Goal: Information Seeking & Learning: Learn about a topic

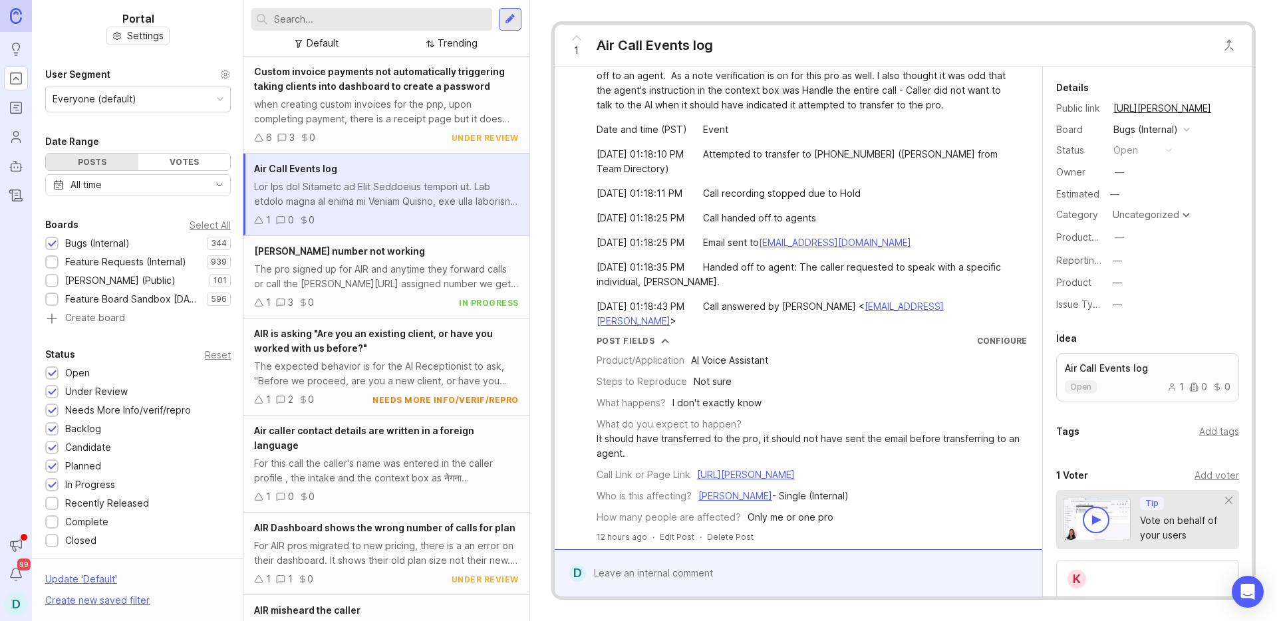
scroll to position [146, 0]
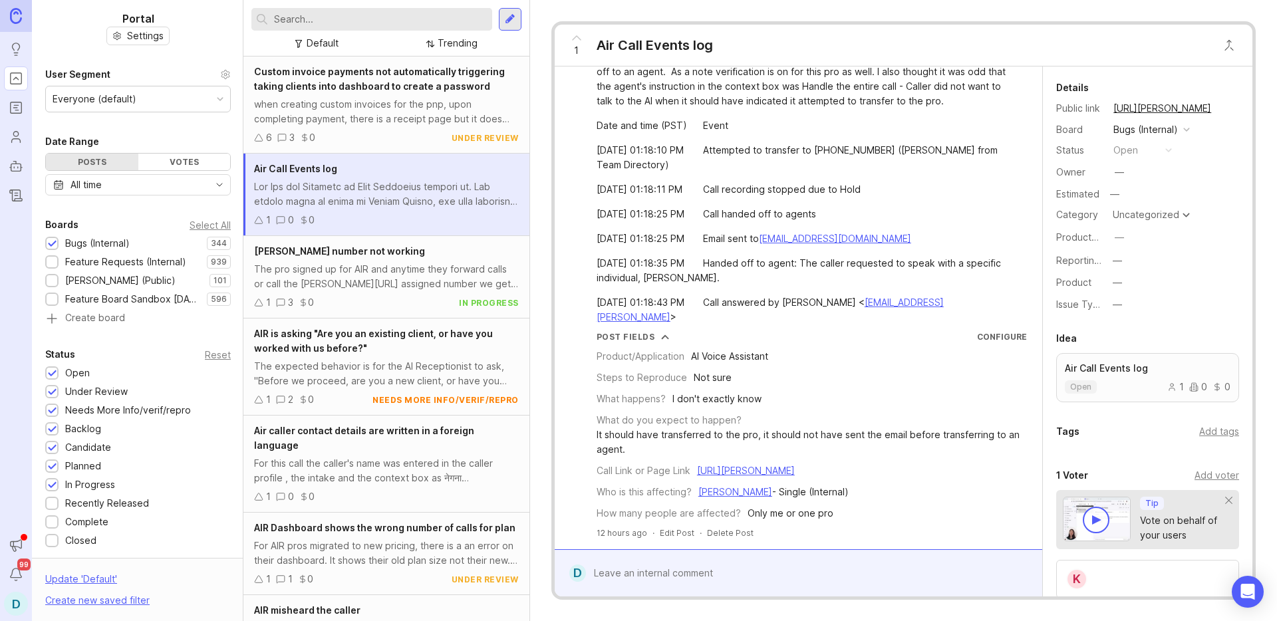
click at [350, 275] on div "The pro signed up for AIR and anytime they forward calls or call the [PERSON_NA…" at bounding box center [386, 276] width 265 height 29
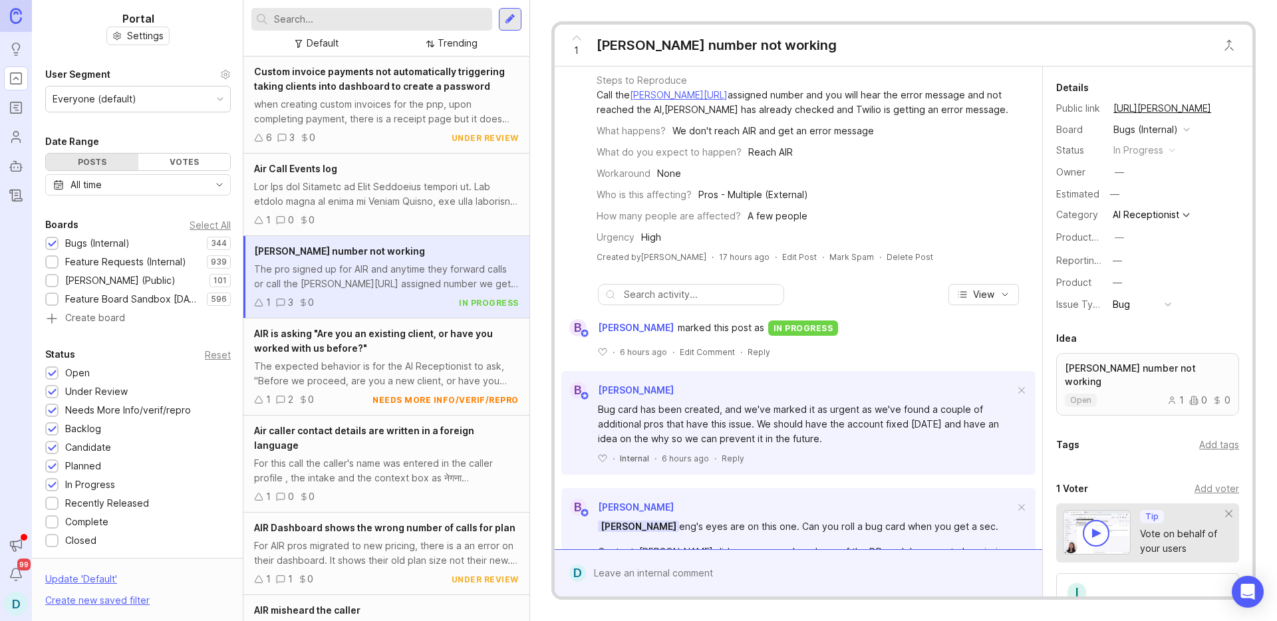
scroll to position [204, 0]
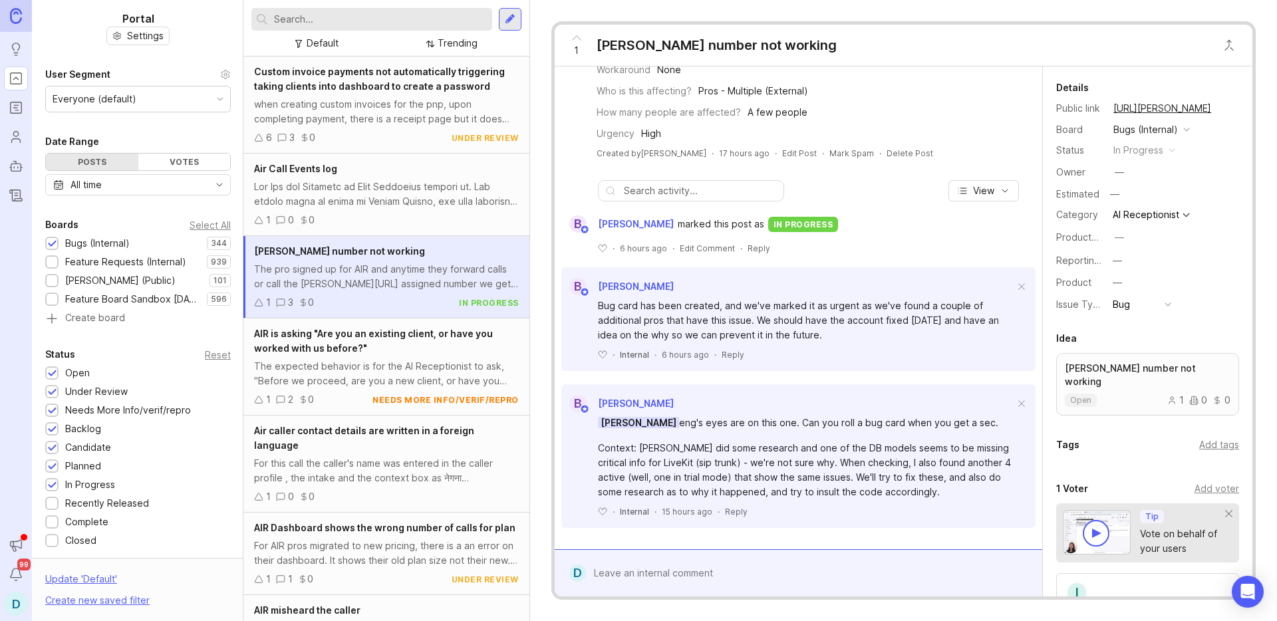
click at [356, 366] on div "The expected behavior is for the AI Receptionist to ask, "Before we proceed, ar…" at bounding box center [386, 373] width 265 height 29
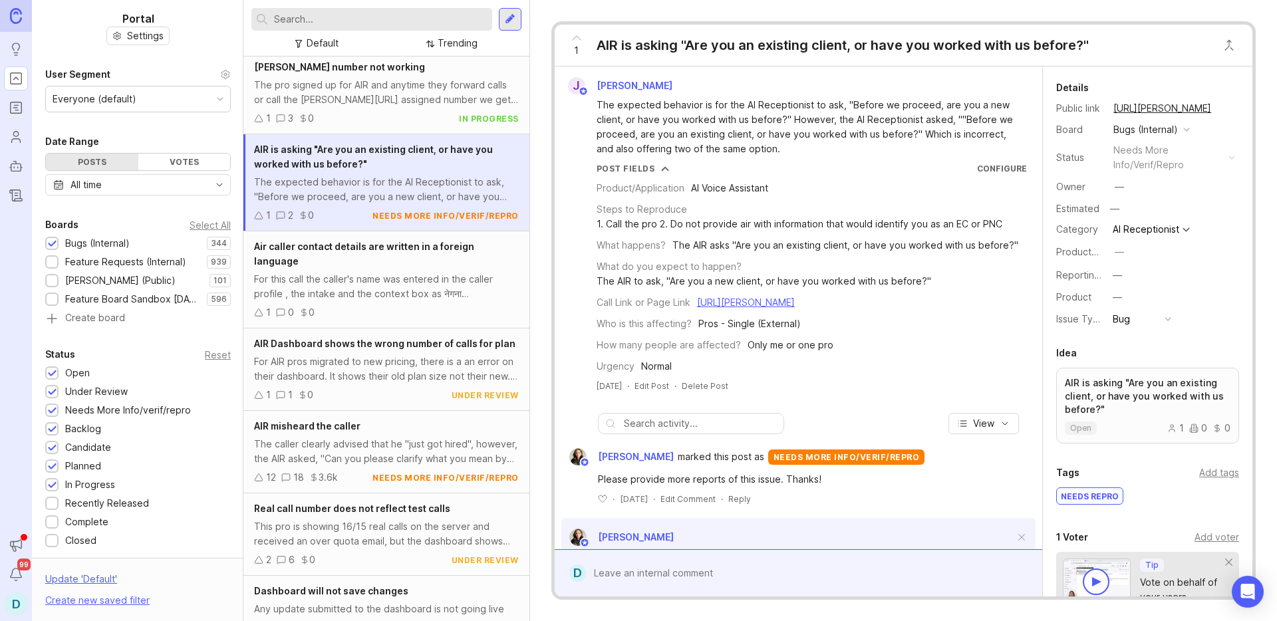
scroll to position [294, 0]
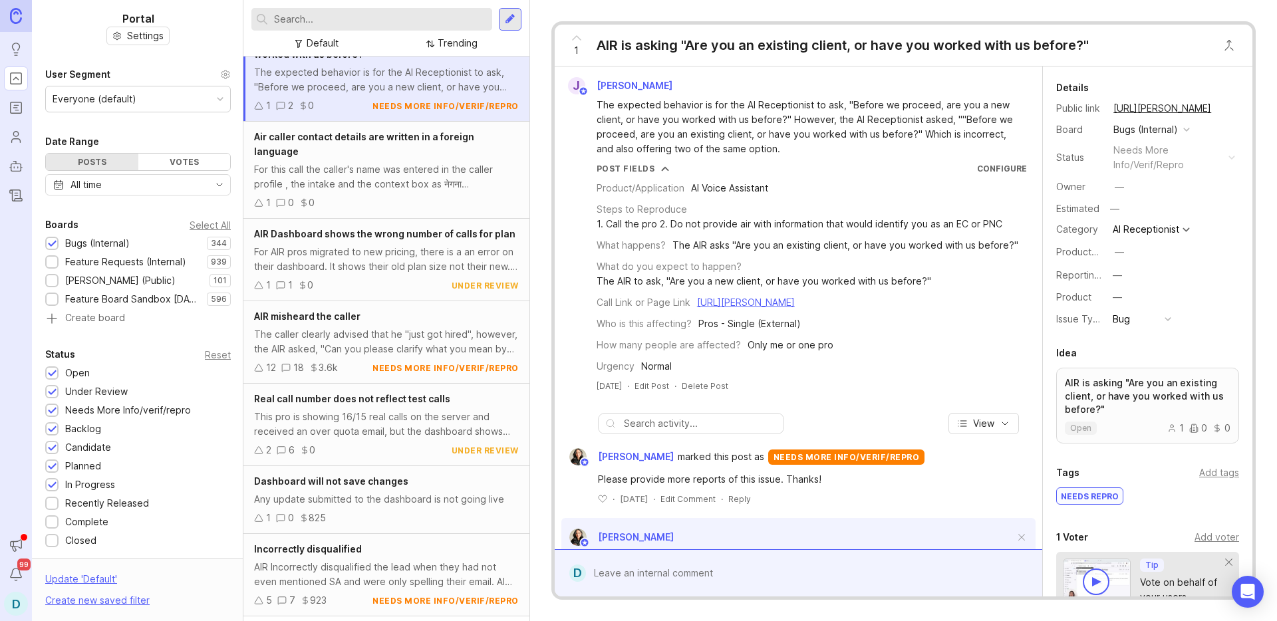
click at [347, 355] on div "The caller clearly advised that he "just got hired", however, the AIR asked, "C…" at bounding box center [386, 341] width 265 height 29
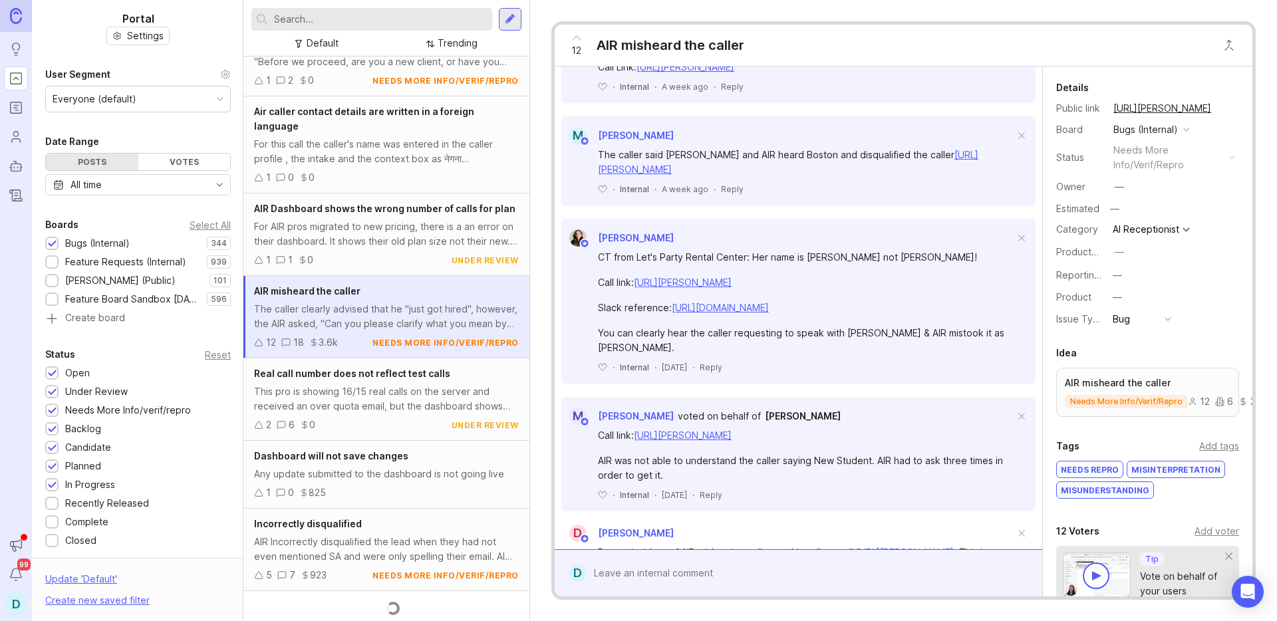
scroll to position [339, 0]
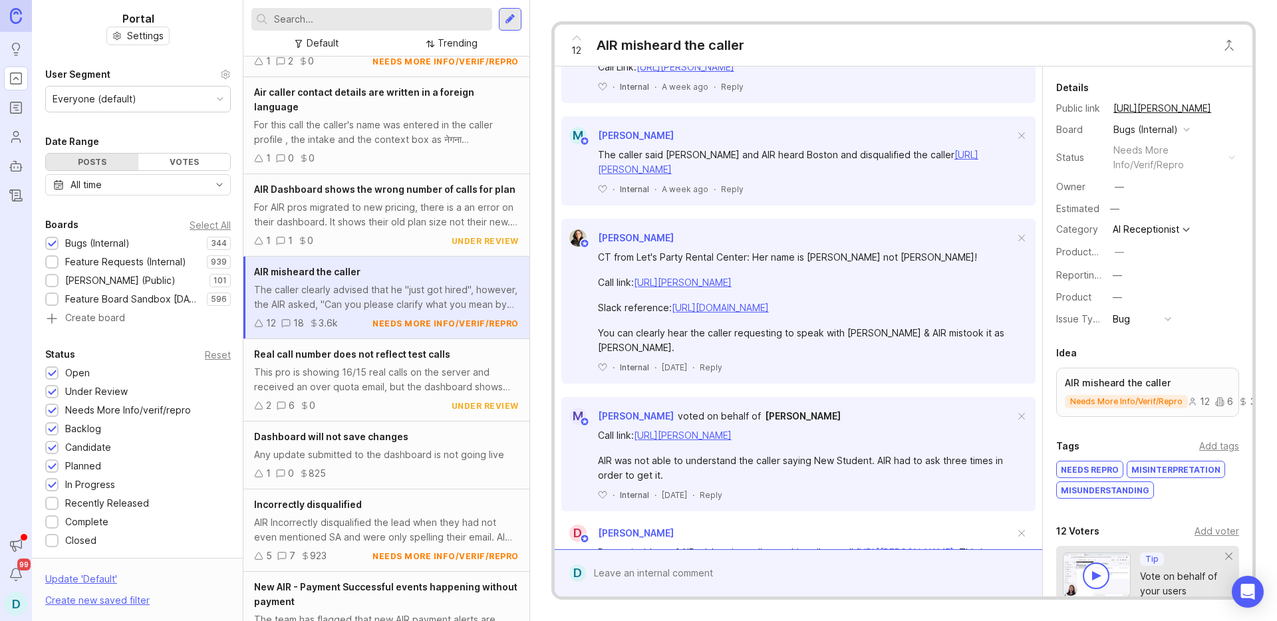
click at [379, 462] on div "Any update submitted to the dashboard is not going live" at bounding box center [386, 455] width 265 height 15
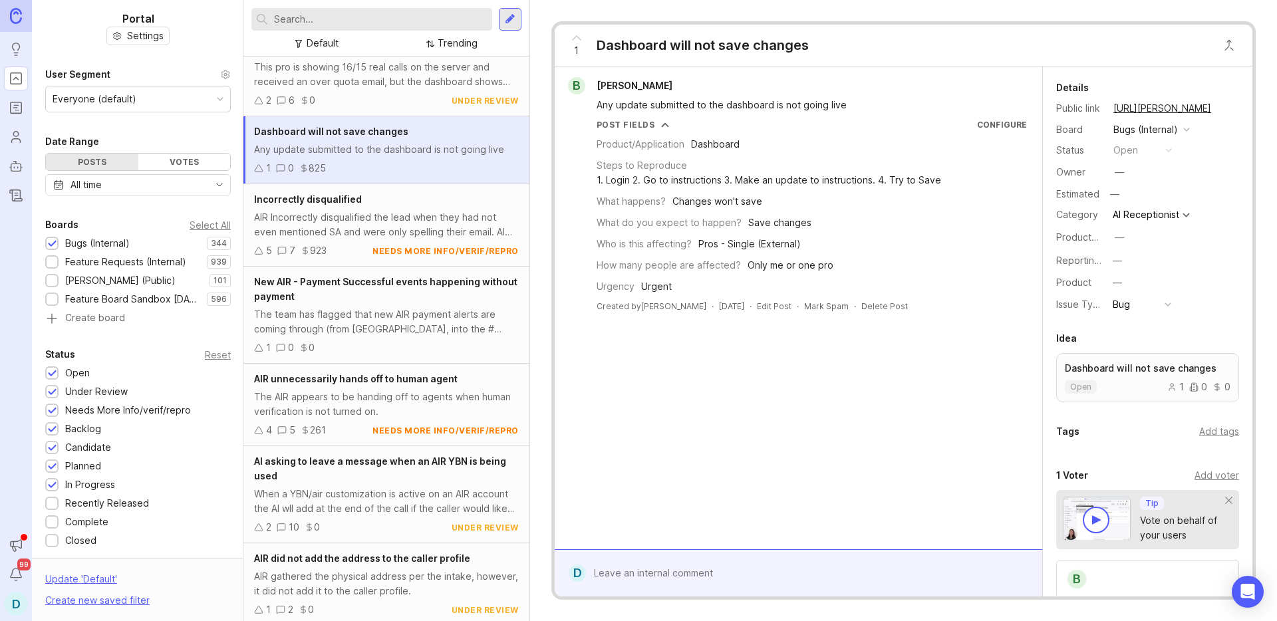
scroll to position [680, 0]
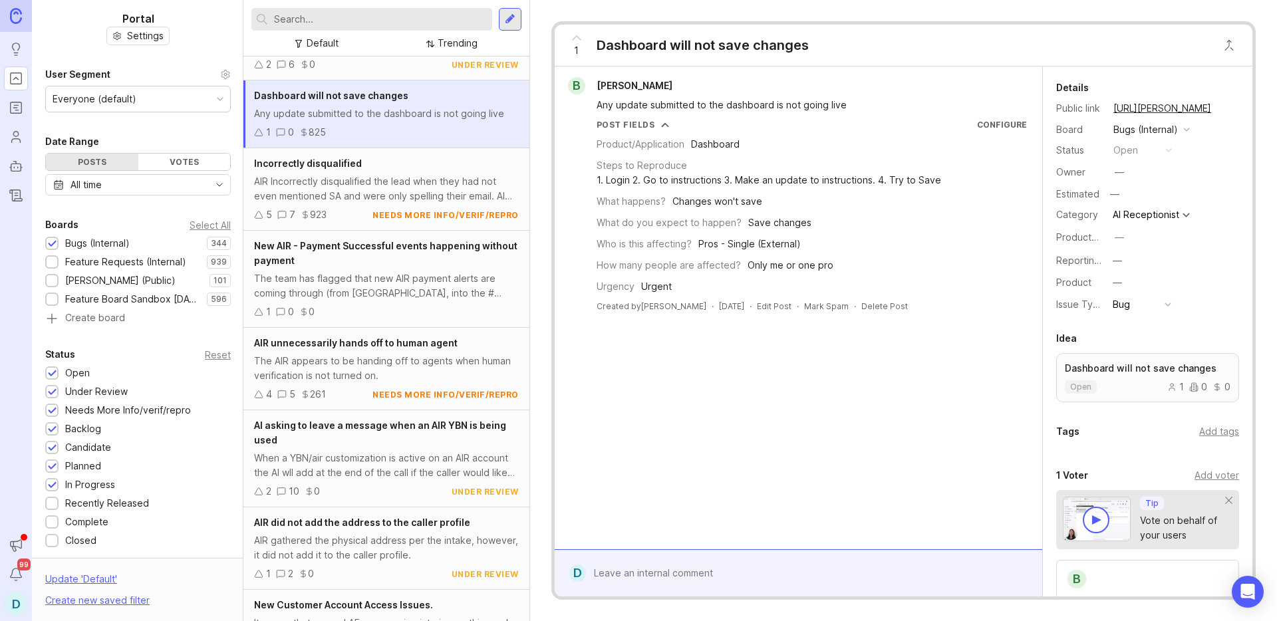
click at [342, 383] on div "The AIR appears to be handing off to agents when human verification is not turn…" at bounding box center [386, 368] width 265 height 29
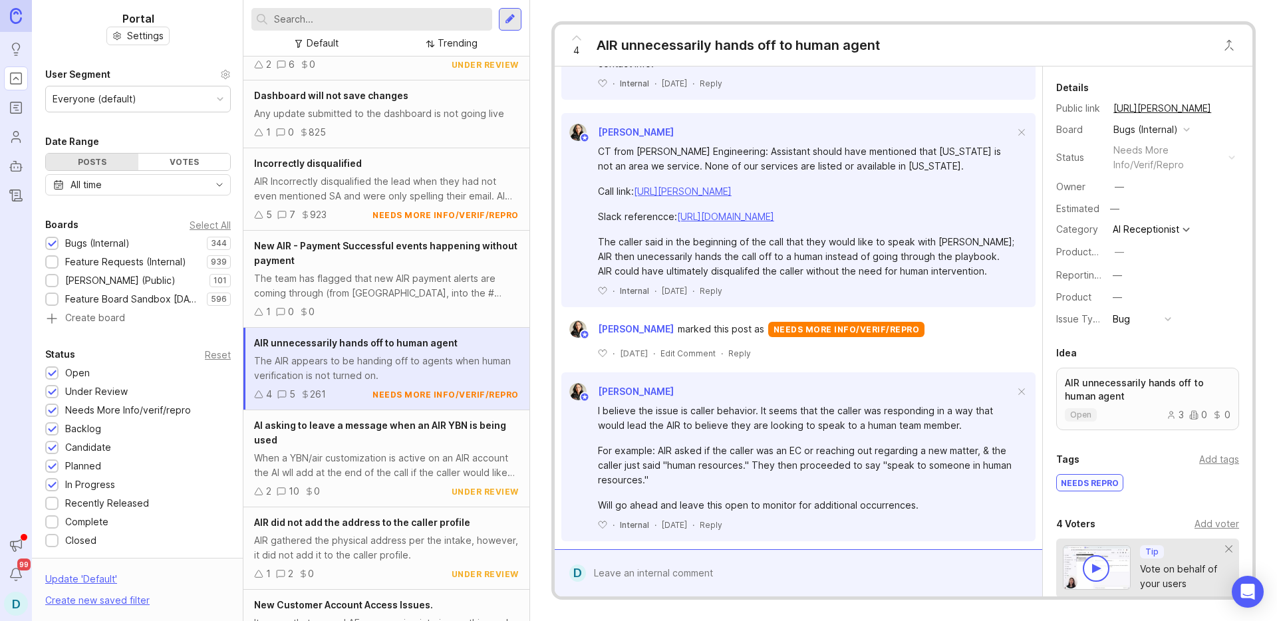
scroll to position [1645, 0]
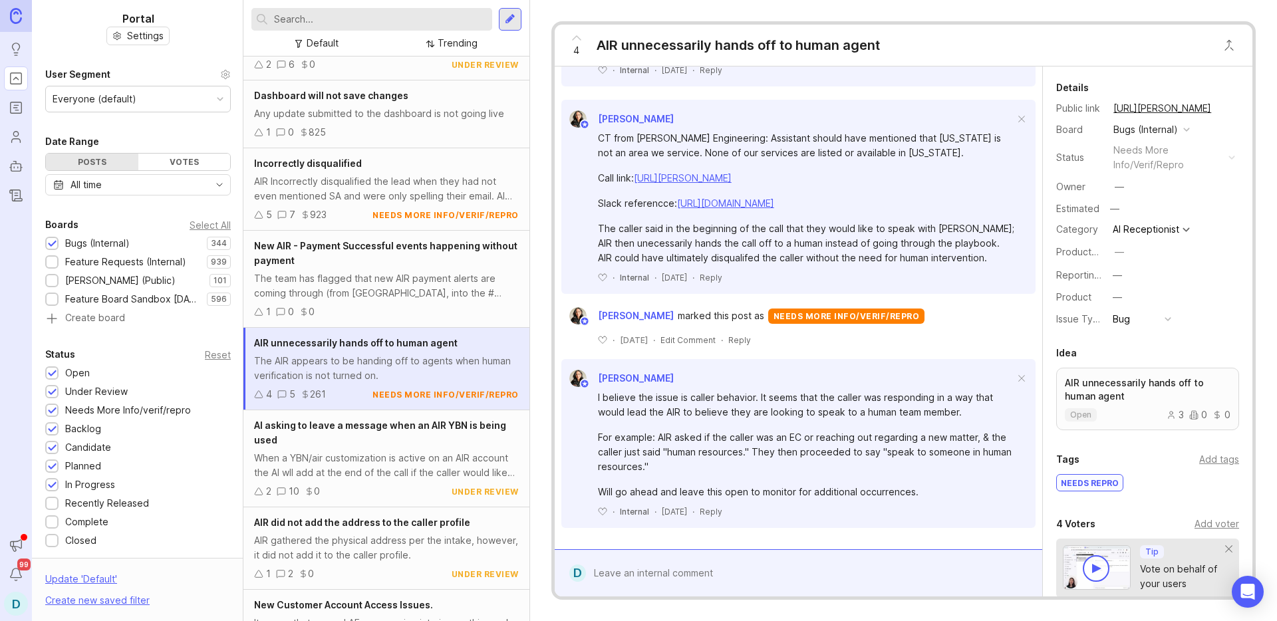
click at [379, 448] on div "AI asking to leave a message when an AIR YBN is being used" at bounding box center [386, 432] width 265 height 29
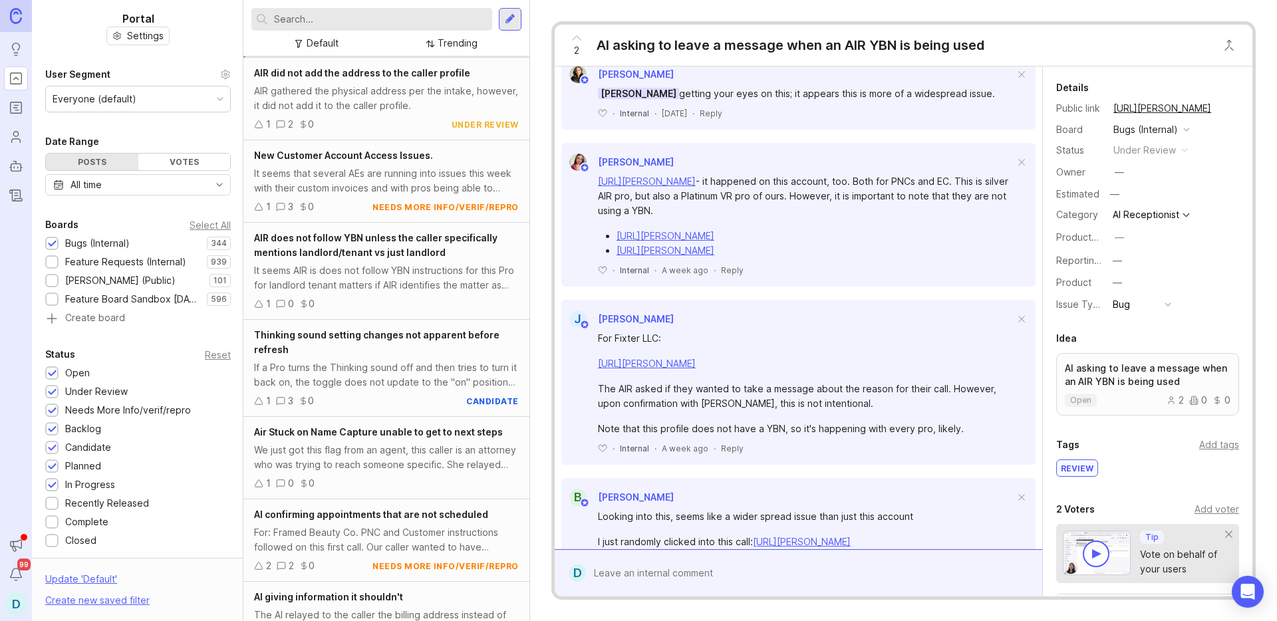
scroll to position [1222, 0]
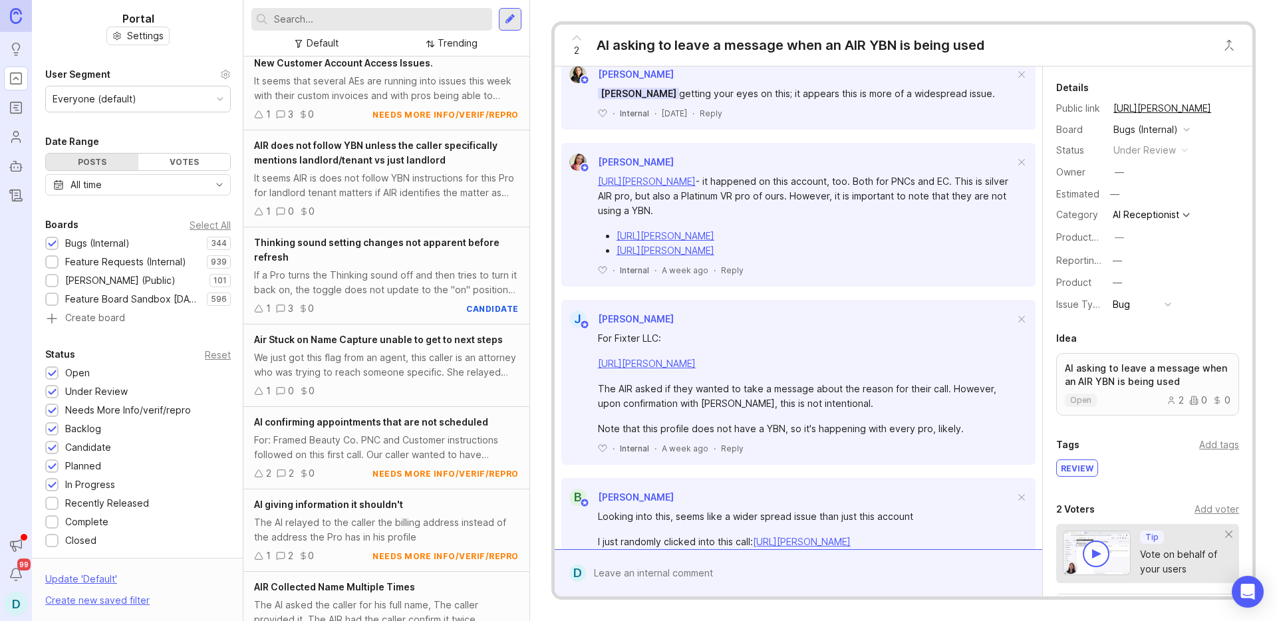
click at [327, 168] on div "AIR does not follow YBN unless the caller specifically mentions landlord/tenant…" at bounding box center [386, 152] width 265 height 29
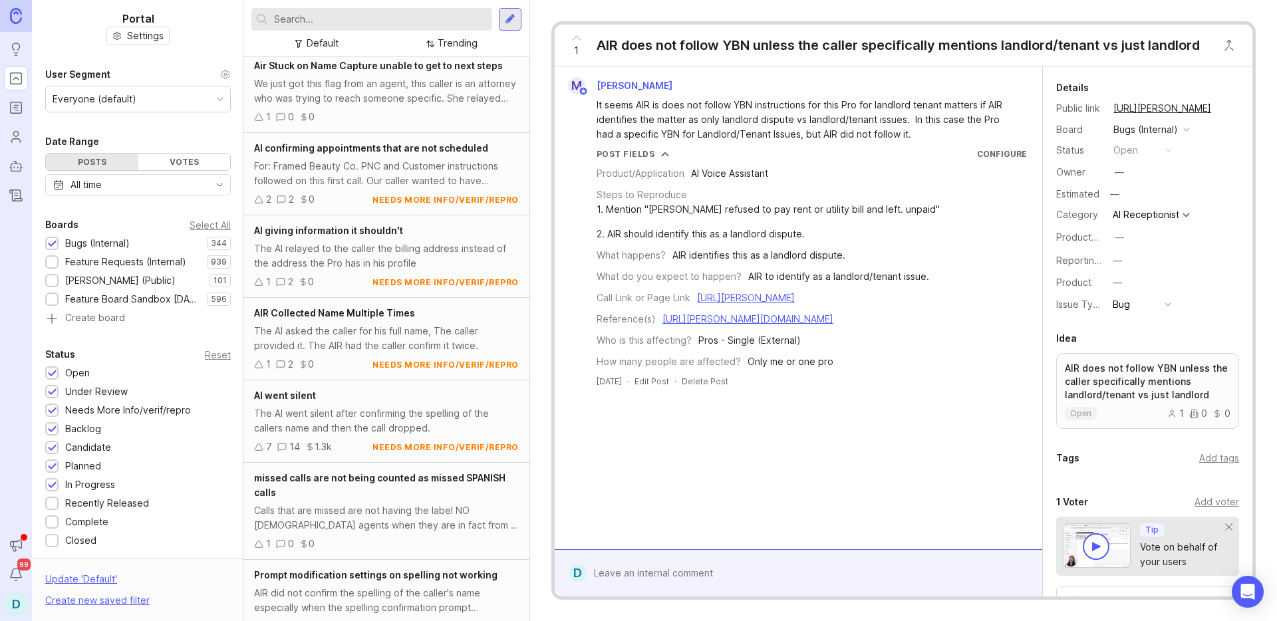
scroll to position [1895, 0]
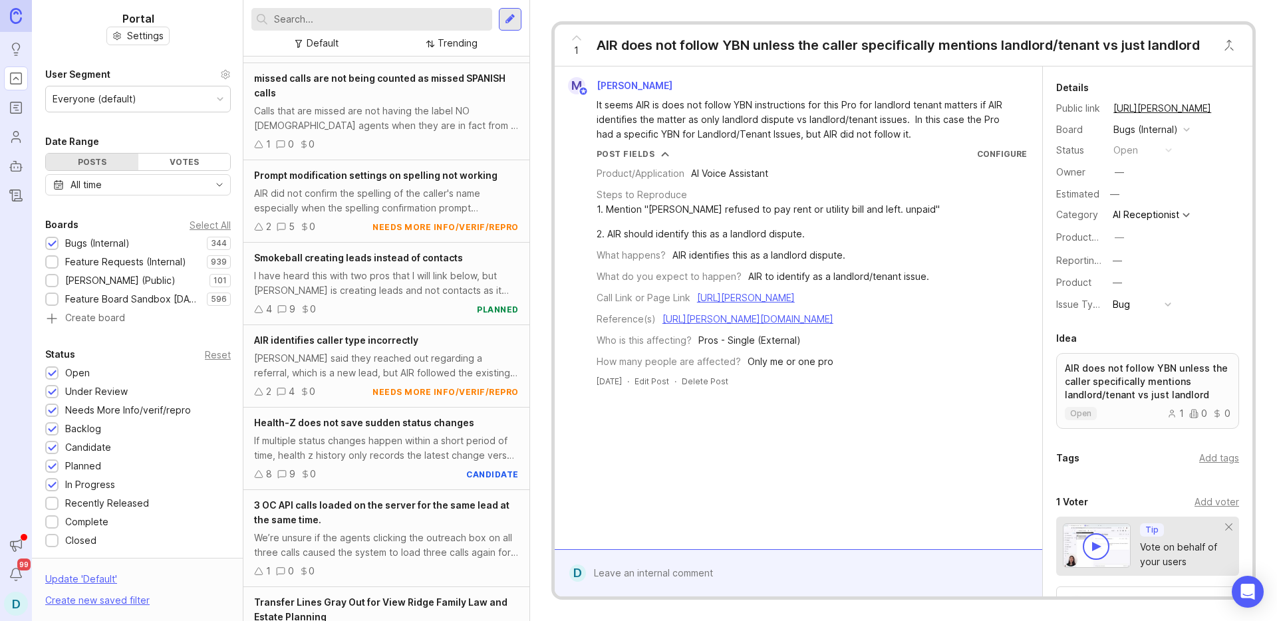
click at [343, 213] on div "AIR did not confirm the spelling of the caller's name especially when the spell…" at bounding box center [386, 200] width 265 height 29
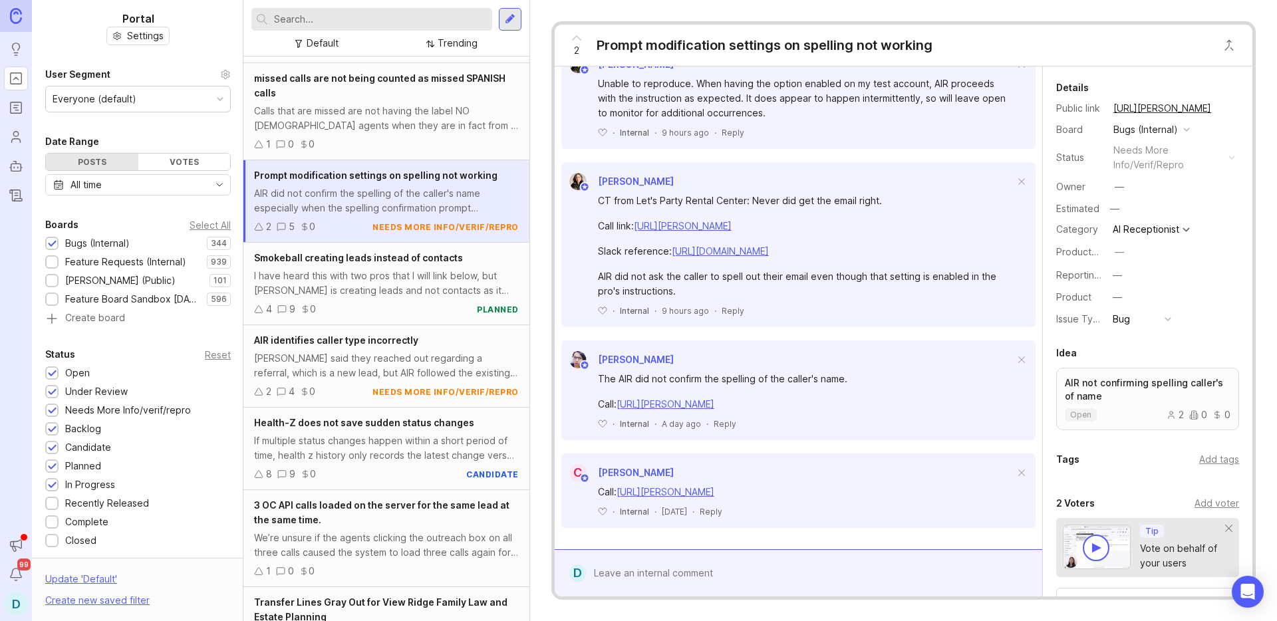
scroll to position [543, 0]
